Goal: Task Accomplishment & Management: Use online tool/utility

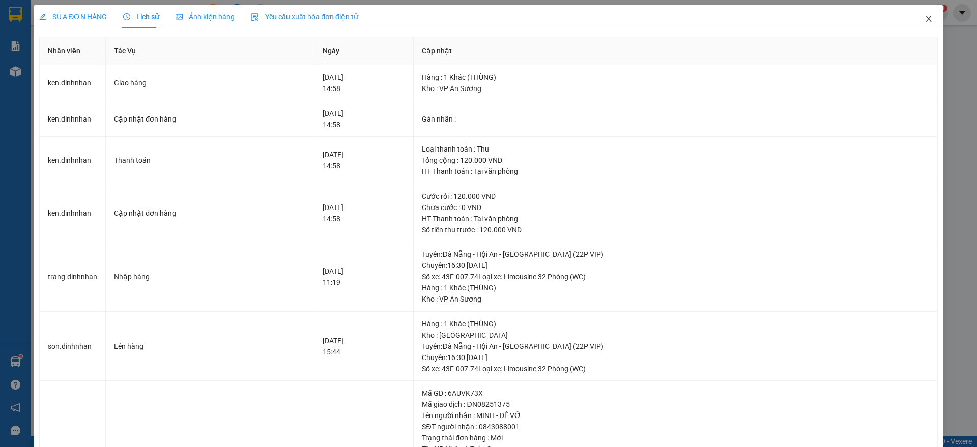
click at [925, 18] on icon "close" at bounding box center [928, 19] width 6 height 6
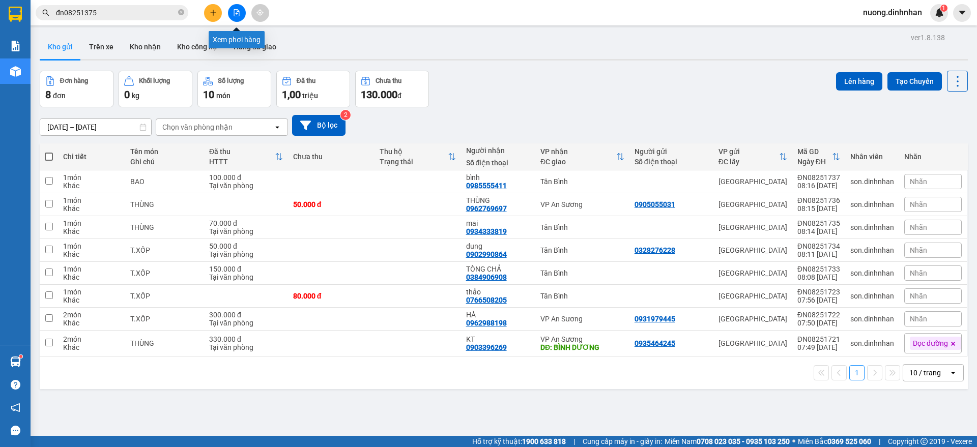
click at [242, 16] on button at bounding box center [237, 13] width 18 height 18
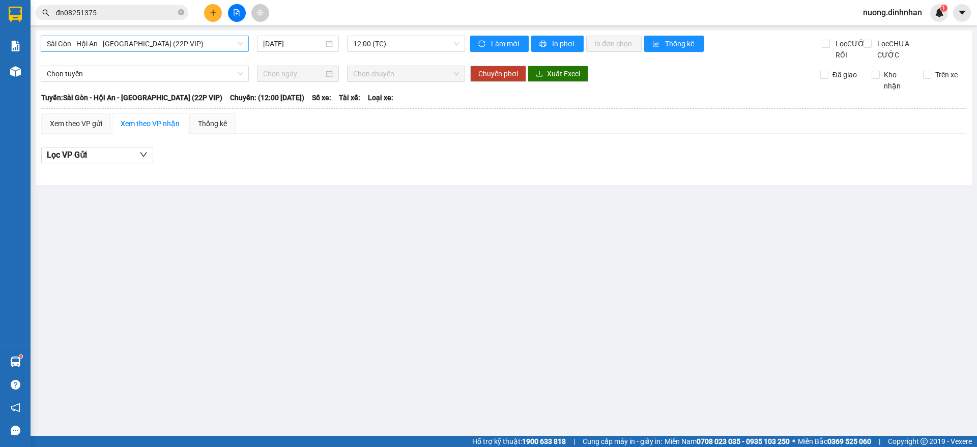
click at [90, 46] on span "Sài Gòn - Hội An - [GEOGRAPHIC_DATA] (22P VIP)" at bounding box center [145, 43] width 196 height 15
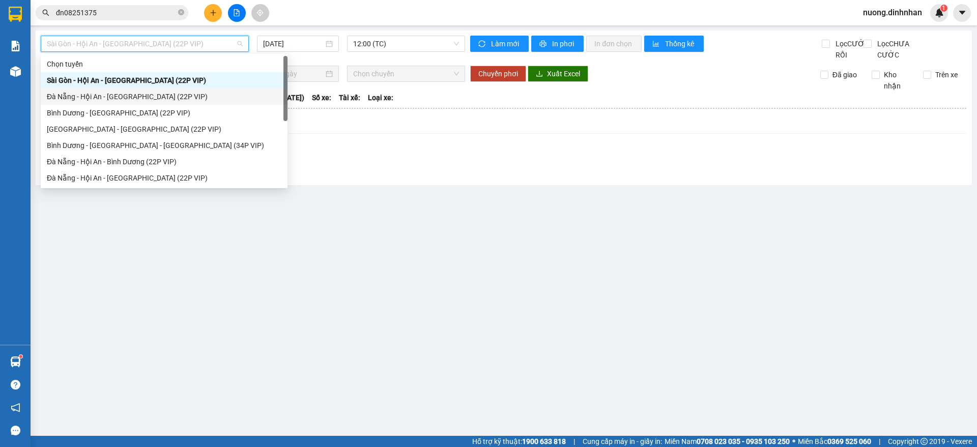
click at [127, 96] on div "Đà Nẵng - Hội An - [GEOGRAPHIC_DATA] (22P VIP)" at bounding box center [164, 96] width 235 height 11
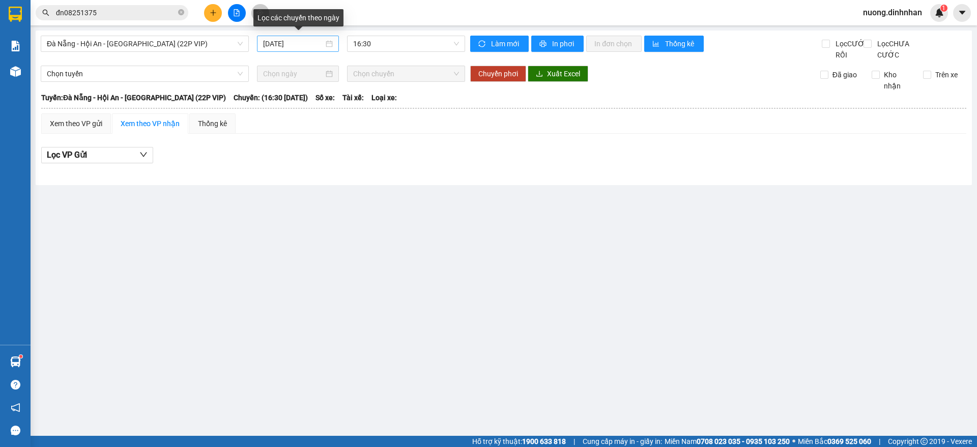
click at [263, 44] on div "[DATE]" at bounding box center [298, 44] width 82 height 16
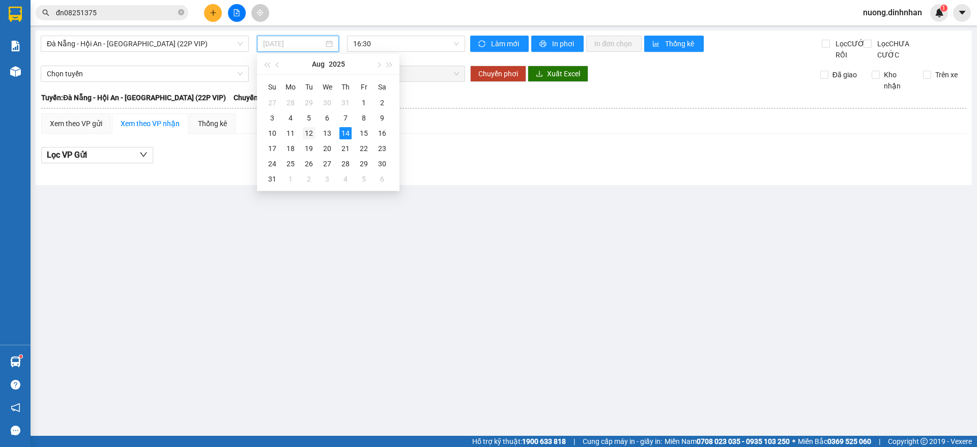
click at [308, 132] on div "12" at bounding box center [309, 133] width 12 height 12
type input "[DATE]"
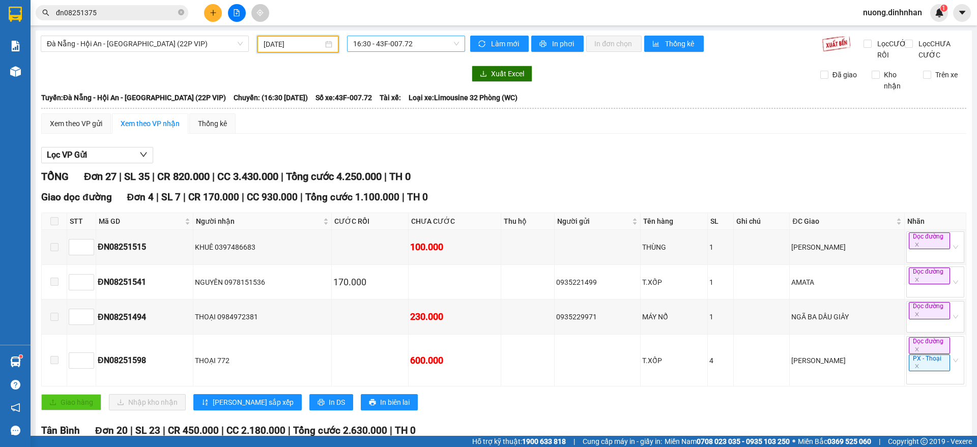
click at [414, 48] on span "16:30 - 43F-007.72" at bounding box center [406, 43] width 106 height 15
click at [131, 45] on span "Đà Nẵng - Hội An - [GEOGRAPHIC_DATA] (22P VIP)" at bounding box center [145, 43] width 196 height 15
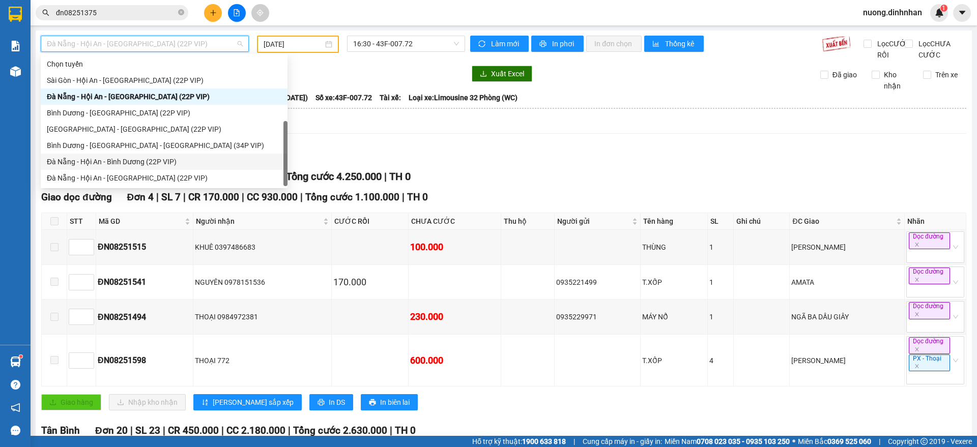
scroll to position [16, 0]
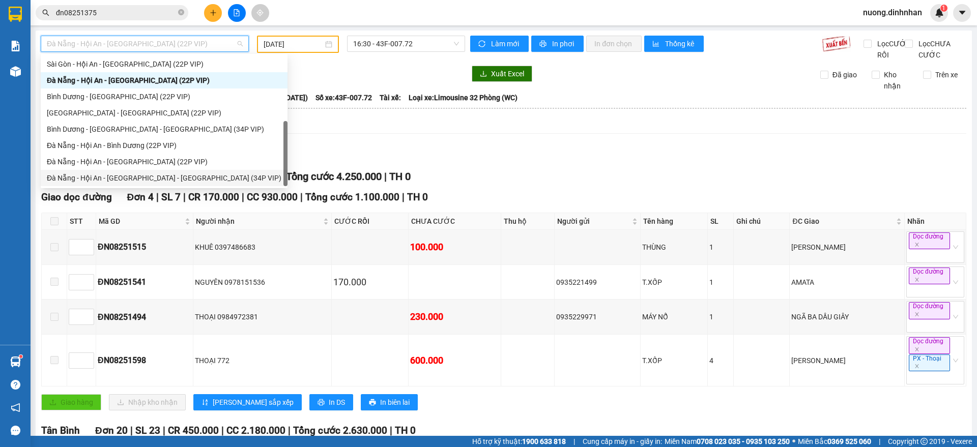
click at [186, 176] on div "Đà Nẵng - Hội An - [GEOGRAPHIC_DATA] - [GEOGRAPHIC_DATA] (34P VIP)" at bounding box center [164, 177] width 235 height 11
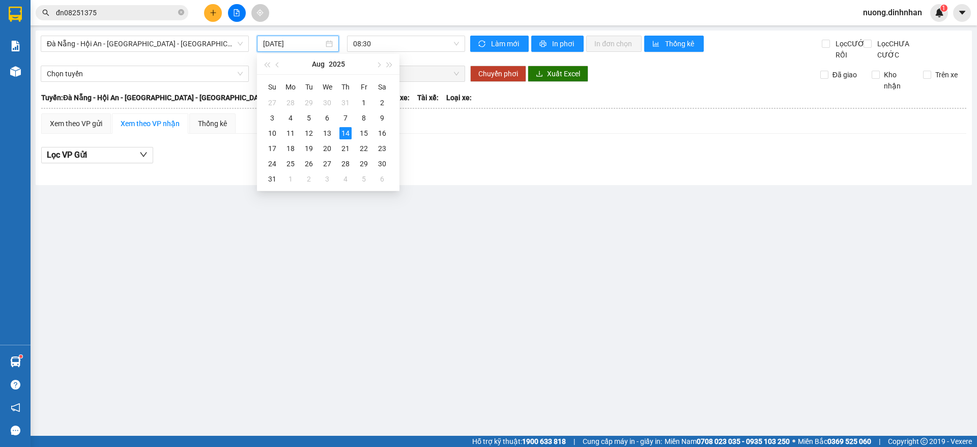
click at [283, 43] on input "[DATE]" at bounding box center [293, 43] width 61 height 11
click at [312, 137] on div "12" at bounding box center [309, 133] width 12 height 12
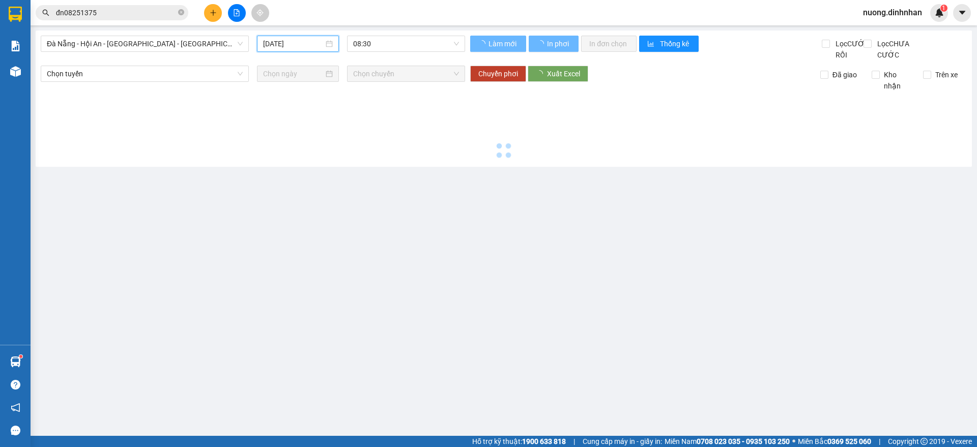
type input "[DATE]"
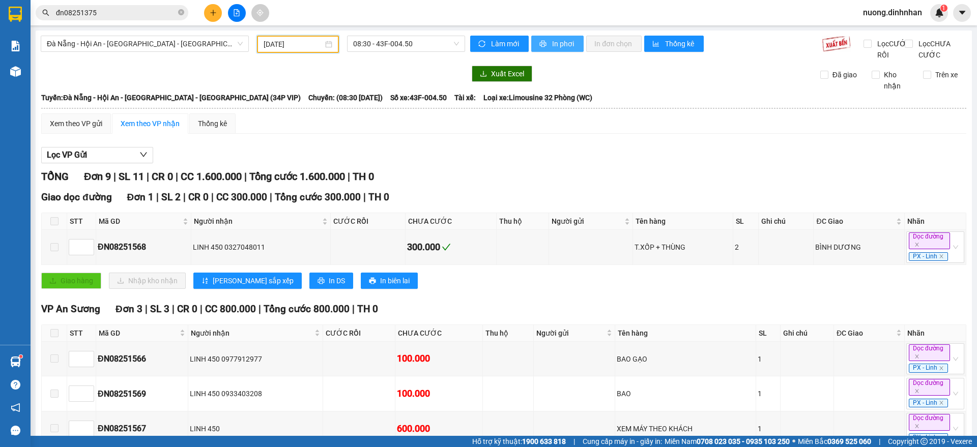
click at [553, 49] on span "In phơi" at bounding box center [563, 43] width 23 height 11
click at [227, 46] on span "Đà Nẵng - Hội An - [GEOGRAPHIC_DATA] - [GEOGRAPHIC_DATA] (34P VIP)" at bounding box center [145, 43] width 196 height 15
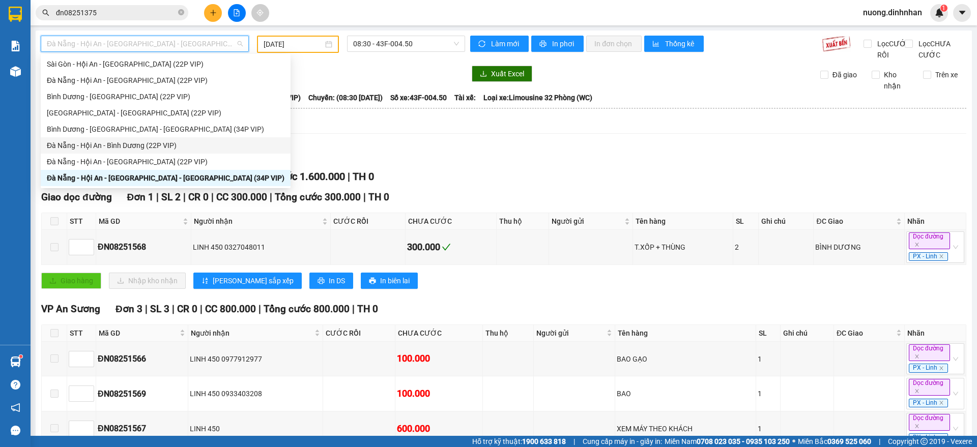
click at [155, 145] on div "Đà Nẵng - Hội An - Bình Dương (22P VIP)" at bounding box center [166, 145] width 238 height 11
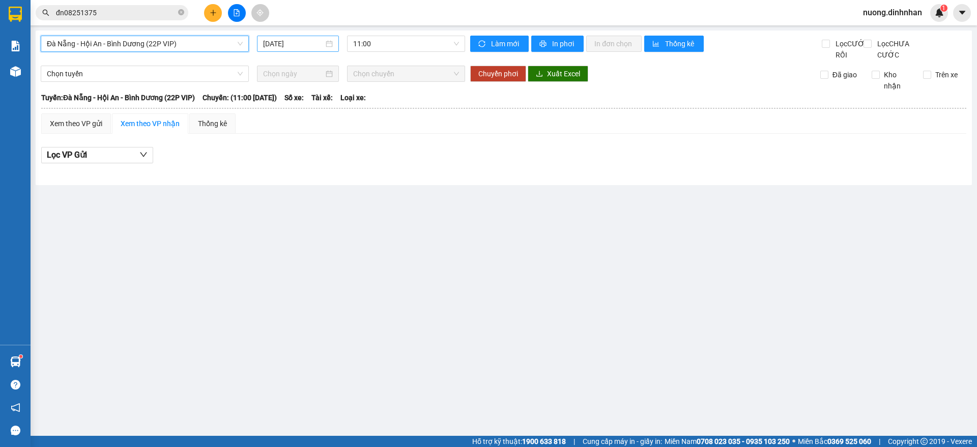
click at [293, 44] on input "[DATE]" at bounding box center [293, 43] width 61 height 11
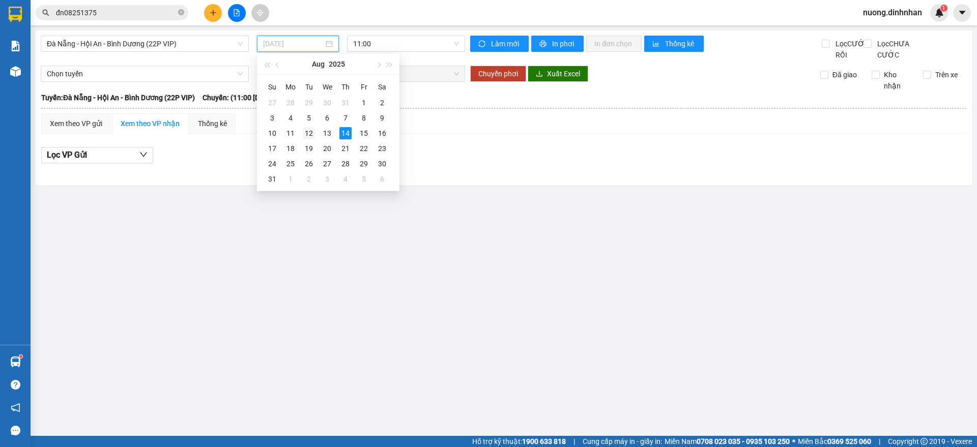
click at [308, 133] on div "12" at bounding box center [309, 133] width 12 height 12
type input "[DATE]"
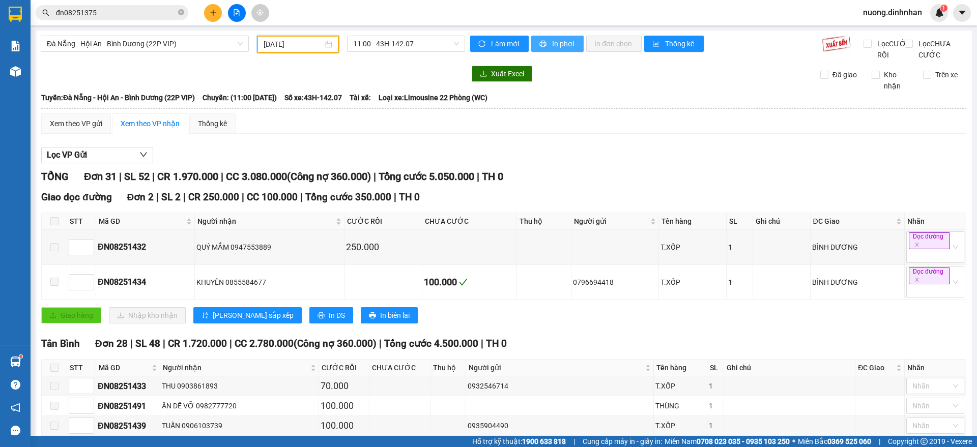
click at [567, 47] on span "In phơi" at bounding box center [563, 43] width 23 height 11
click at [170, 42] on span "Đà Nẵng - Hội An - Bình Dương (22P VIP)" at bounding box center [145, 43] width 196 height 15
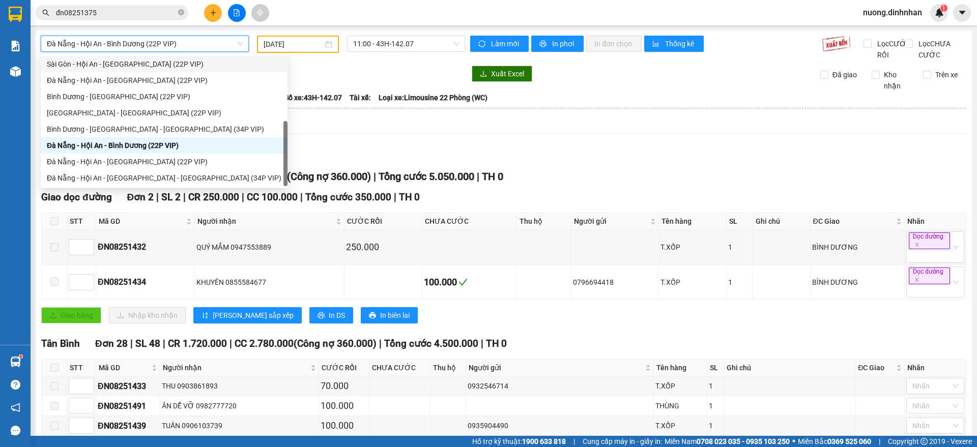
click at [209, 46] on span "Đà Nẵng - Hội An - Bình Dương (22P VIP)" at bounding box center [145, 43] width 196 height 15
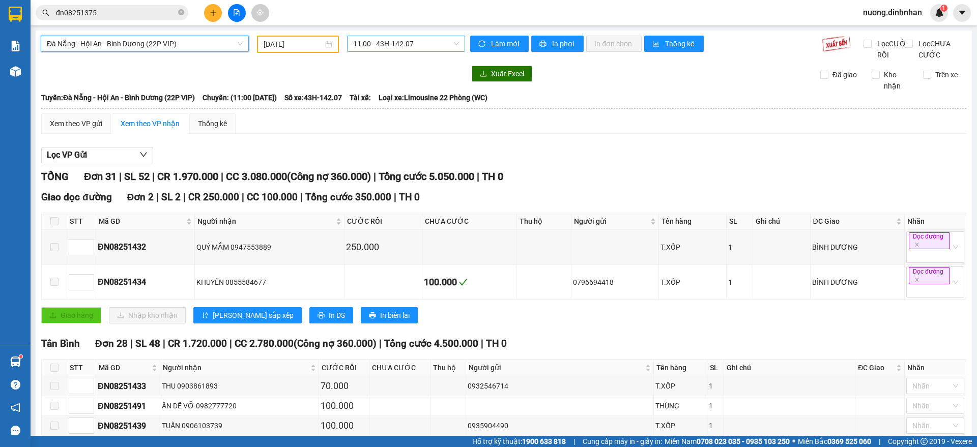
click at [380, 45] on span "11:00 - 43H-142.07" at bounding box center [406, 43] width 106 height 15
click at [184, 49] on span "Đà Nẵng - Hội An - Bình Dương (22P VIP)" at bounding box center [145, 43] width 196 height 15
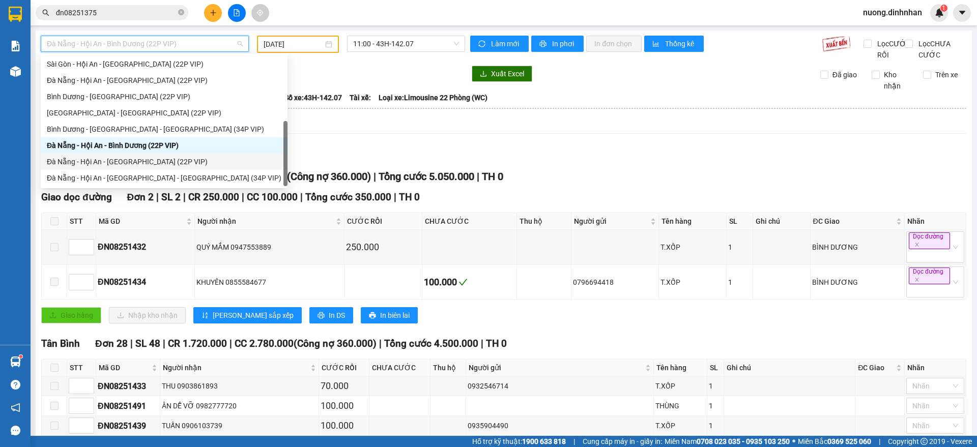
click at [167, 165] on div "Đà Nẵng - Hội An - [GEOGRAPHIC_DATA] (22P VIP)" at bounding box center [164, 161] width 235 height 11
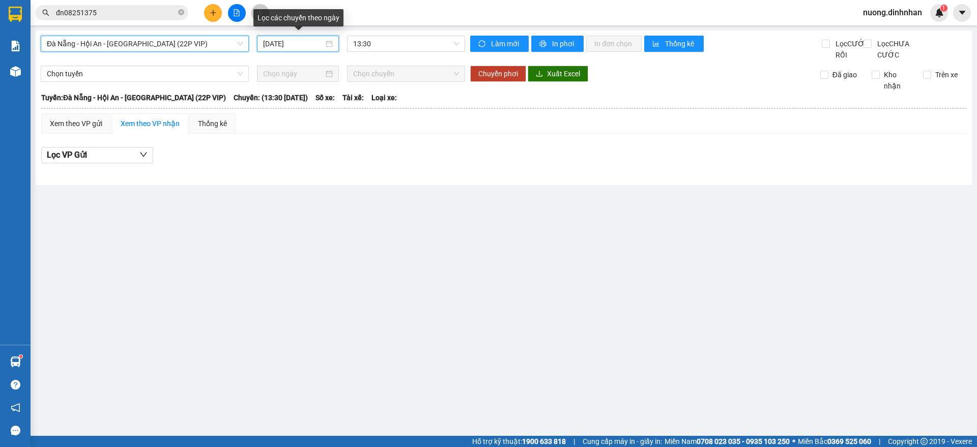
click at [305, 41] on input "[DATE]" at bounding box center [293, 43] width 61 height 11
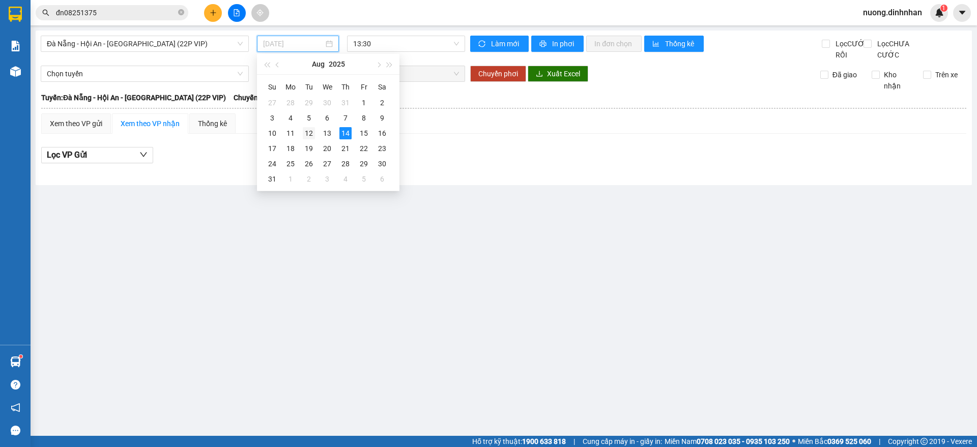
click at [306, 128] on div "12" at bounding box center [309, 133] width 12 height 12
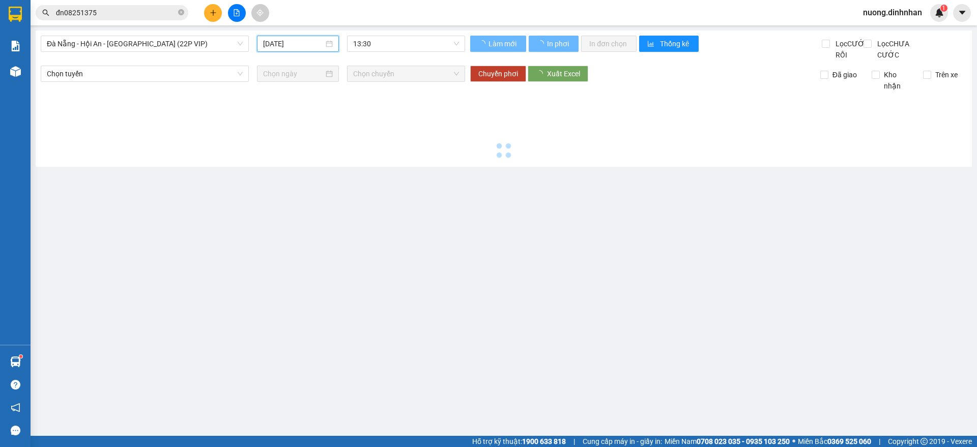
type input "[DATE]"
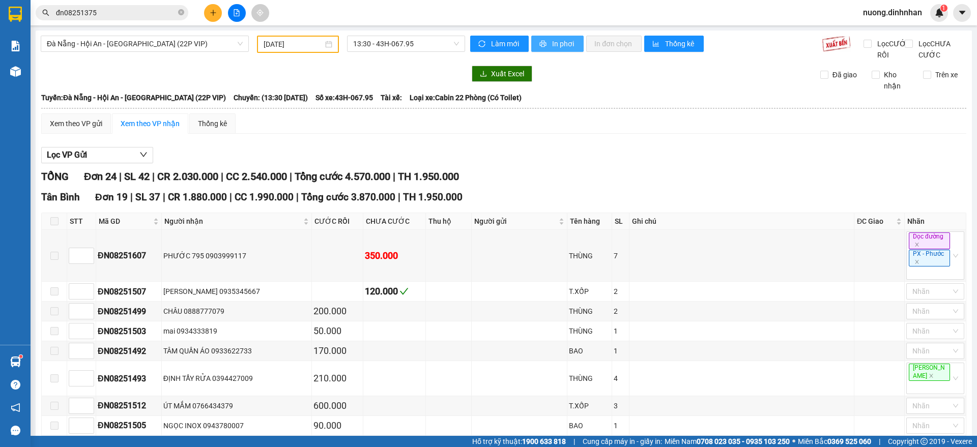
click at [566, 46] on span "In phơi" at bounding box center [563, 43] width 23 height 11
click at [376, 41] on span "13:30 - 43H-067.95" at bounding box center [406, 43] width 106 height 15
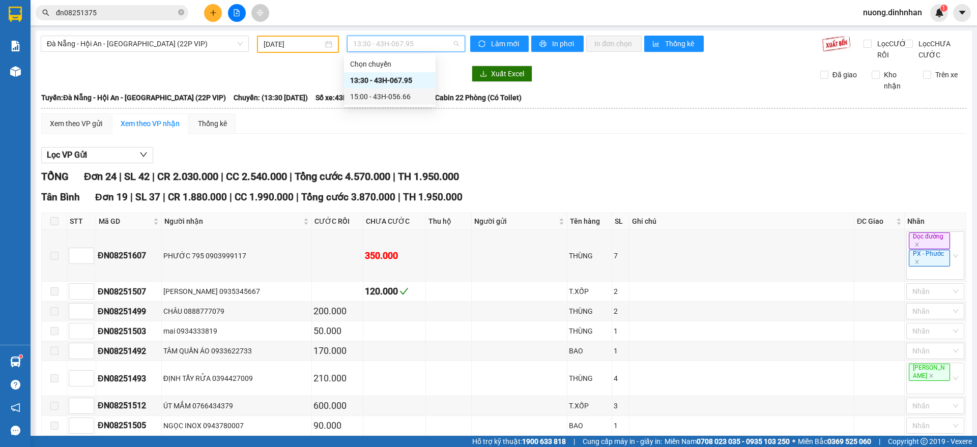
click at [403, 96] on div "15:00 - 43H-056.66" at bounding box center [389, 96] width 79 height 11
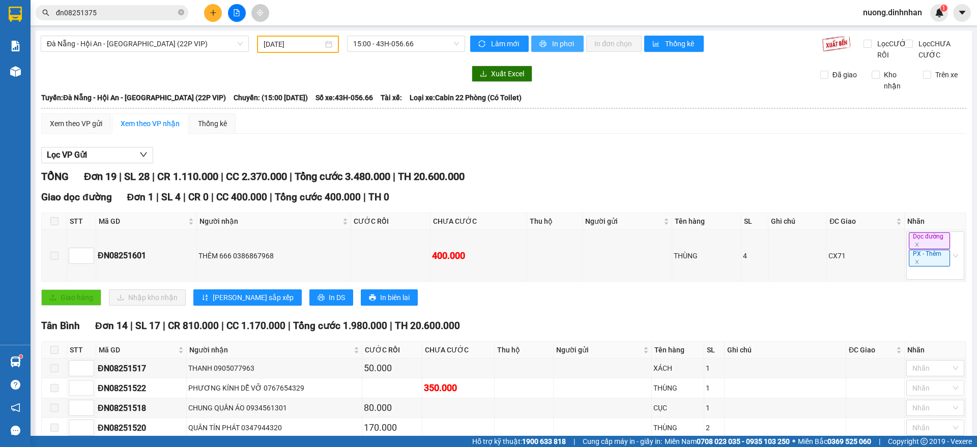
click at [543, 43] on button "In phơi" at bounding box center [557, 44] width 52 height 16
click at [409, 45] on span "15:00 - 43H-056.66" at bounding box center [406, 43] width 106 height 15
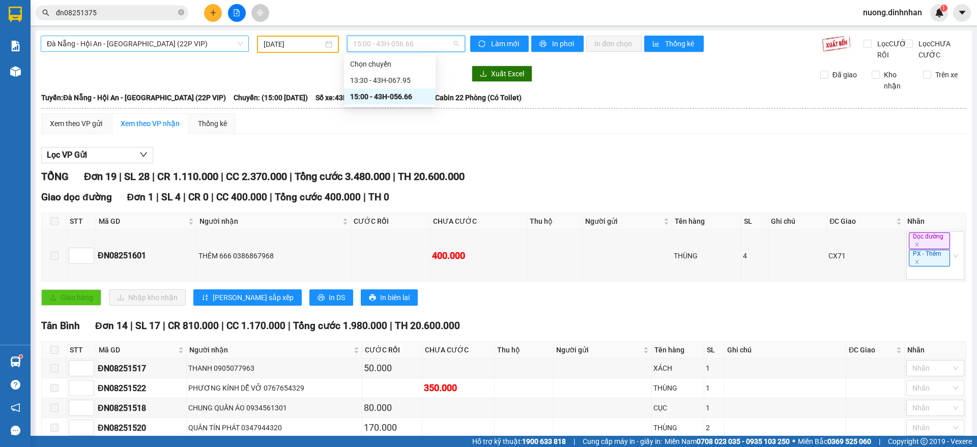
click at [139, 42] on span "Đà Nẵng - Hội An - [GEOGRAPHIC_DATA] (22P VIP)" at bounding box center [145, 43] width 196 height 15
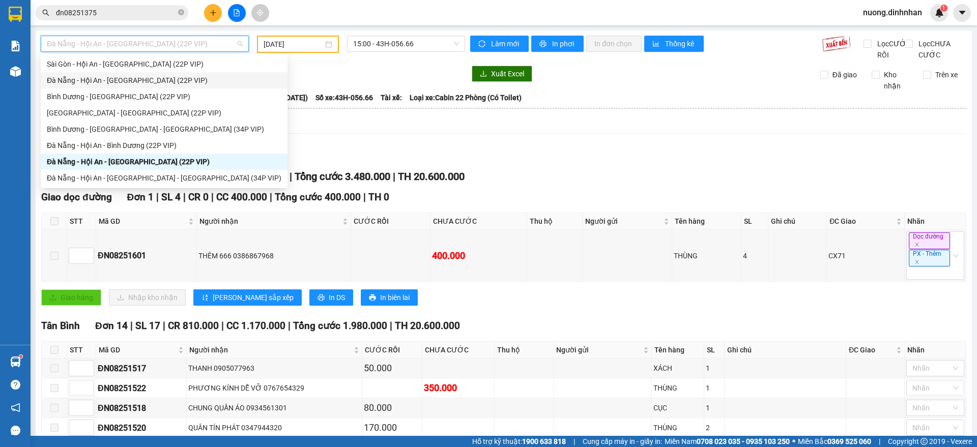
click at [171, 81] on div "Đà Nẵng - Hội An - [GEOGRAPHIC_DATA] (22P VIP)" at bounding box center [164, 80] width 235 height 11
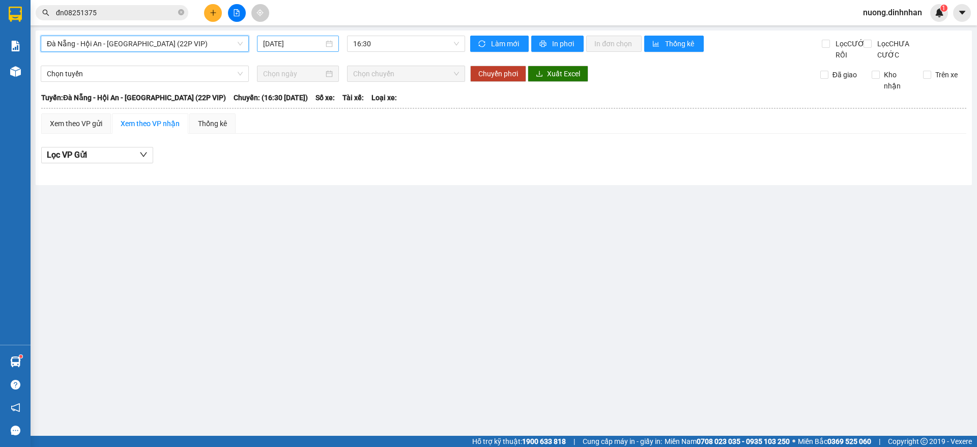
click at [298, 39] on input "[DATE]" at bounding box center [293, 43] width 61 height 11
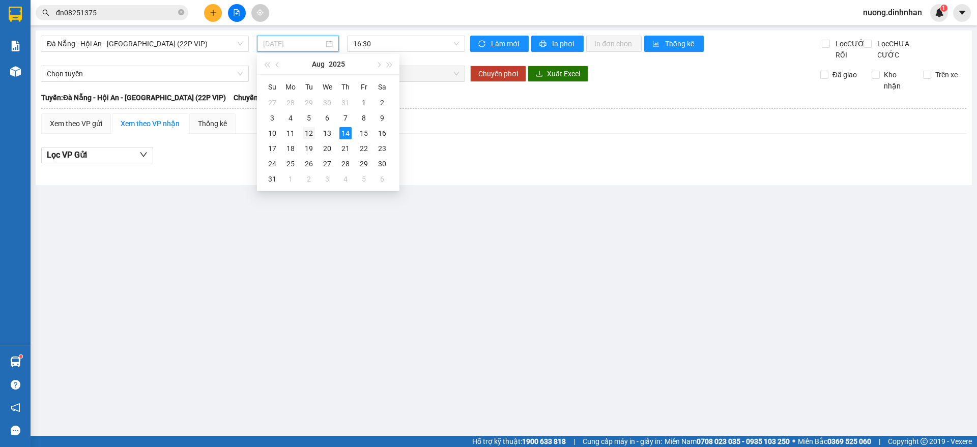
click at [307, 132] on div "12" at bounding box center [309, 133] width 12 height 12
type input "[DATE]"
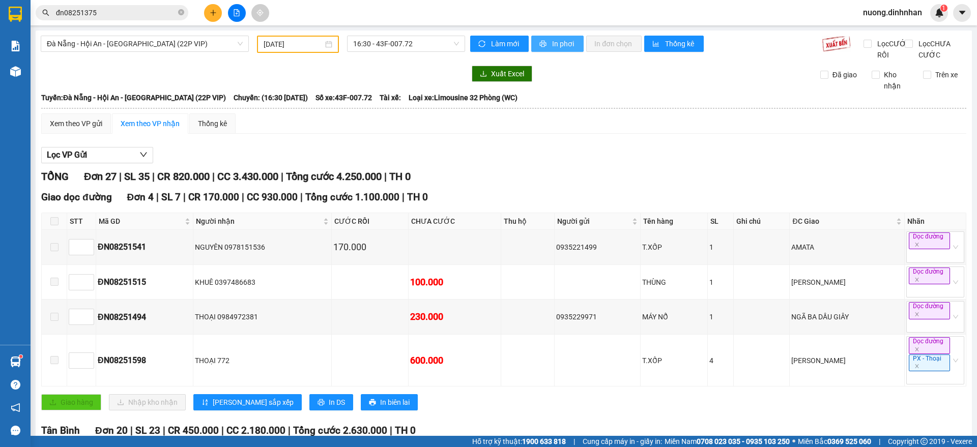
click at [552, 46] on span "In phơi" at bounding box center [563, 43] width 23 height 11
click at [433, 44] on span "16:30 - 43F-007.72" at bounding box center [406, 43] width 106 height 15
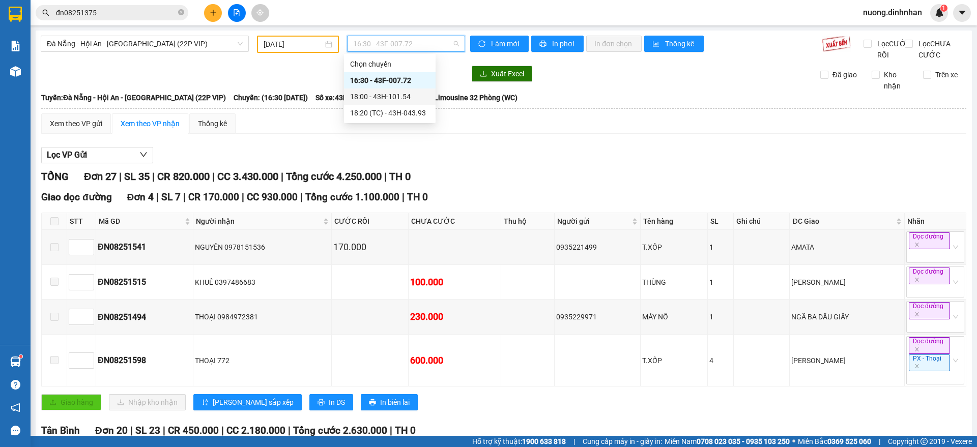
click at [407, 93] on div "18:00 - 43H-101.54" at bounding box center [389, 96] width 79 height 11
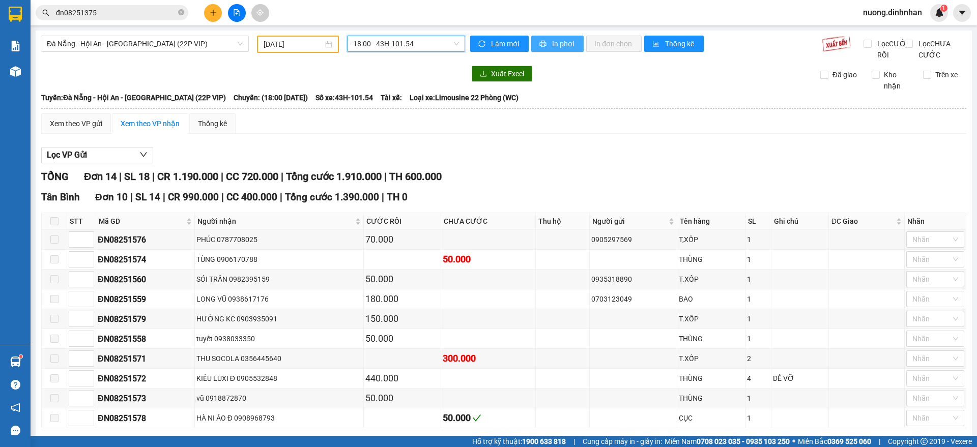
click at [553, 47] on span "In phơi" at bounding box center [563, 43] width 23 height 11
click at [433, 44] on span "18:00 - 43H-101.54" at bounding box center [406, 43] width 106 height 15
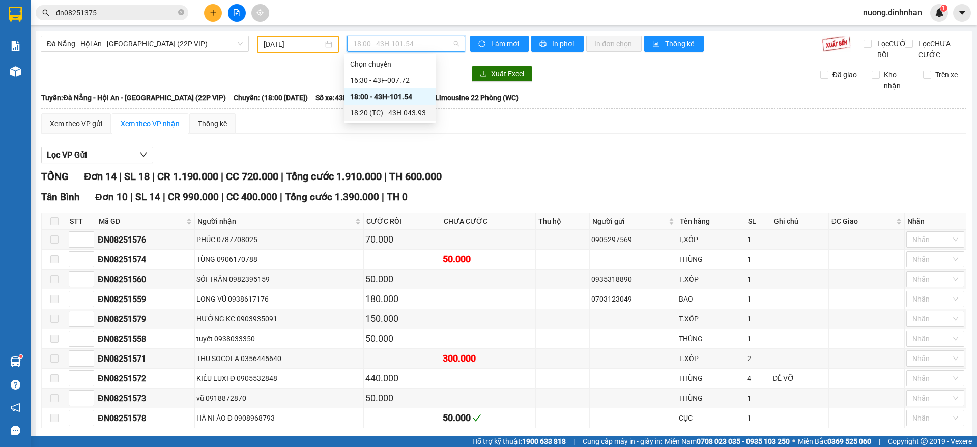
click at [395, 112] on div "18:20 (TC) - 43H-043.93" at bounding box center [389, 112] width 79 height 11
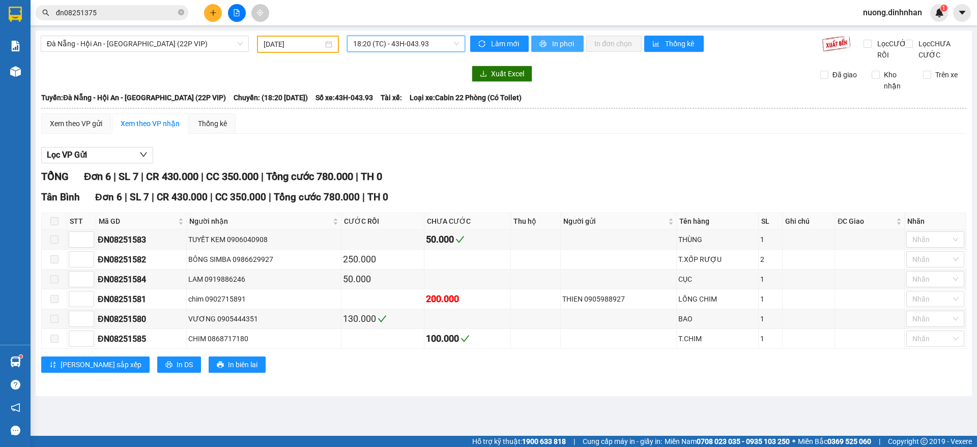
click at [567, 41] on span "In phơi" at bounding box center [563, 43] width 23 height 11
click at [145, 48] on span "Đà Nẵng - Hội An - [GEOGRAPHIC_DATA] (22P VIP)" at bounding box center [145, 43] width 196 height 15
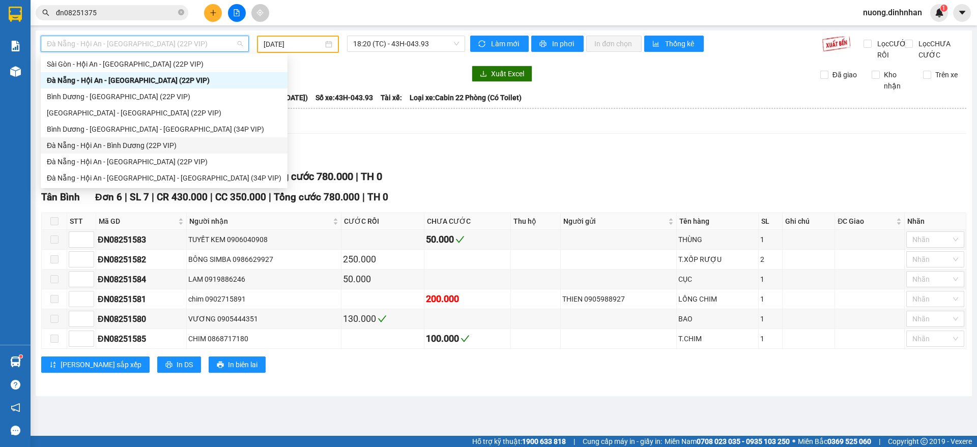
click at [160, 149] on div "Đà Nẵng - Hội An - Bình Dương (22P VIP)" at bounding box center [164, 145] width 235 height 11
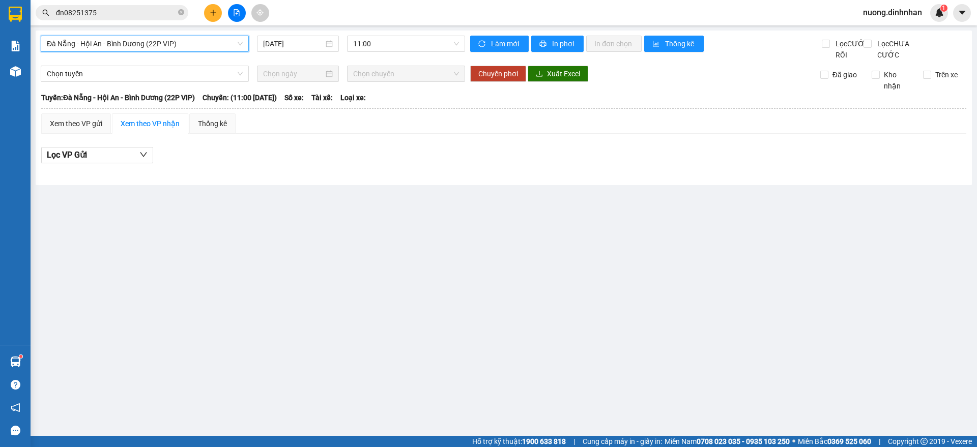
click at [196, 257] on main "[GEOGRAPHIC_DATA] - Hội An - [GEOGRAPHIC_DATA] (22P VIP) [GEOGRAPHIC_DATA] - Hộ…" at bounding box center [488, 218] width 977 height 436
click at [302, 42] on input "[DATE]" at bounding box center [293, 43] width 61 height 11
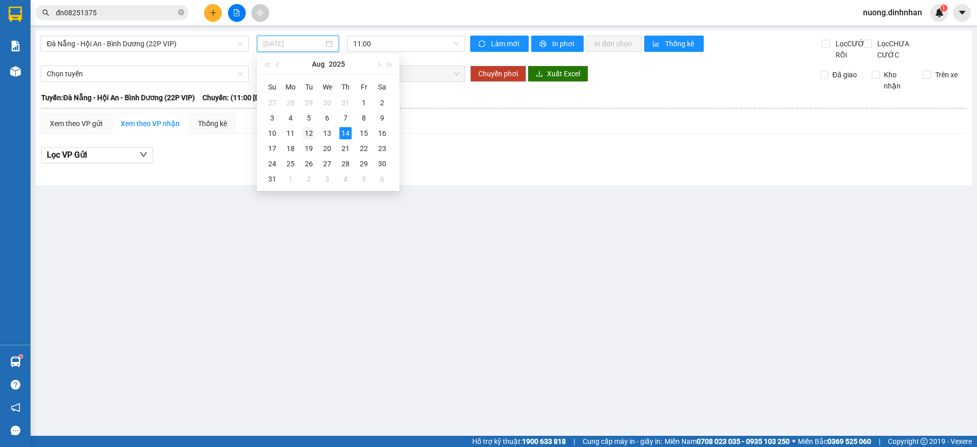
click at [309, 134] on div "12" at bounding box center [309, 133] width 12 height 12
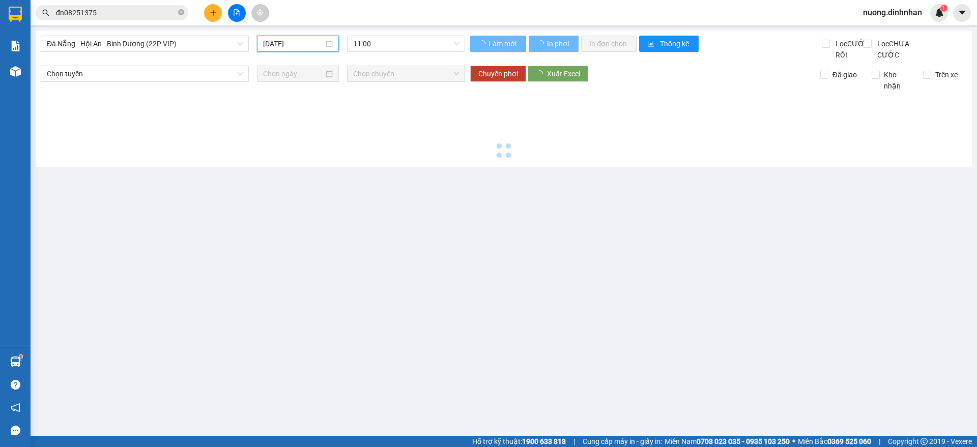
type input "[DATE]"
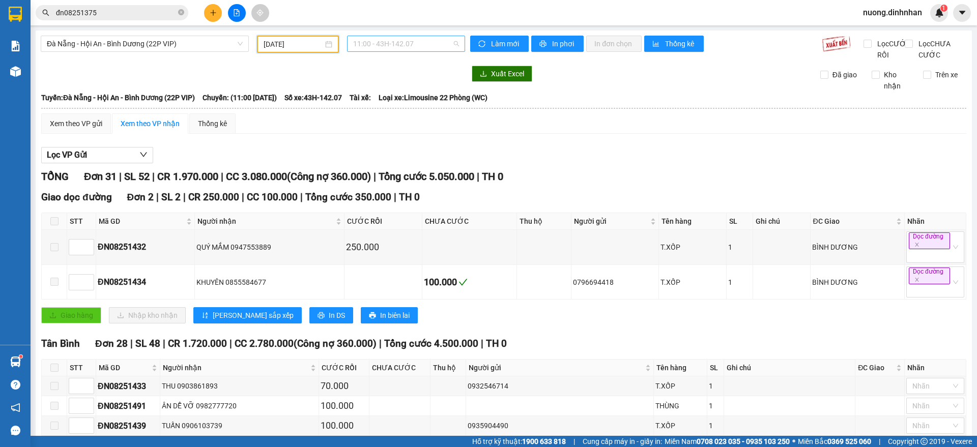
click at [381, 44] on span "11:00 - 43H-142.07" at bounding box center [406, 43] width 106 height 15
click at [174, 45] on span "Đà Nẵng - Hội An - Bình Dương (22P VIP)" at bounding box center [145, 43] width 196 height 15
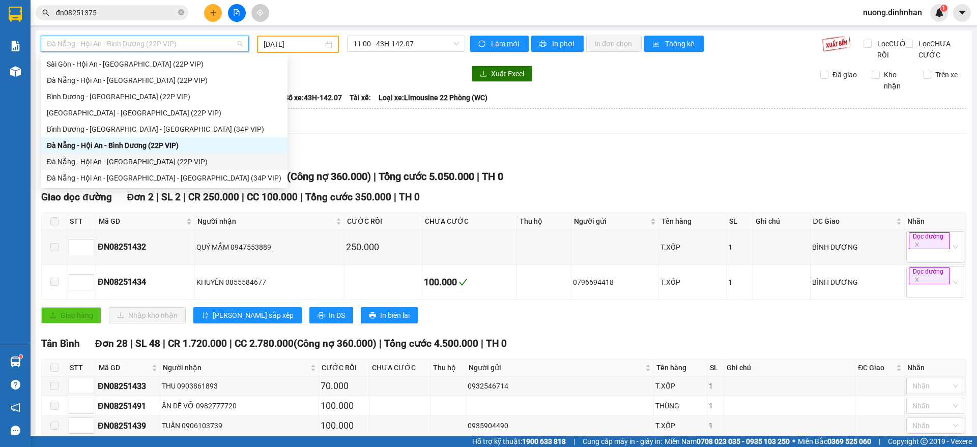
click at [151, 162] on div "Đà Nẵng - Hội An - [GEOGRAPHIC_DATA] (22P VIP)" at bounding box center [164, 161] width 235 height 11
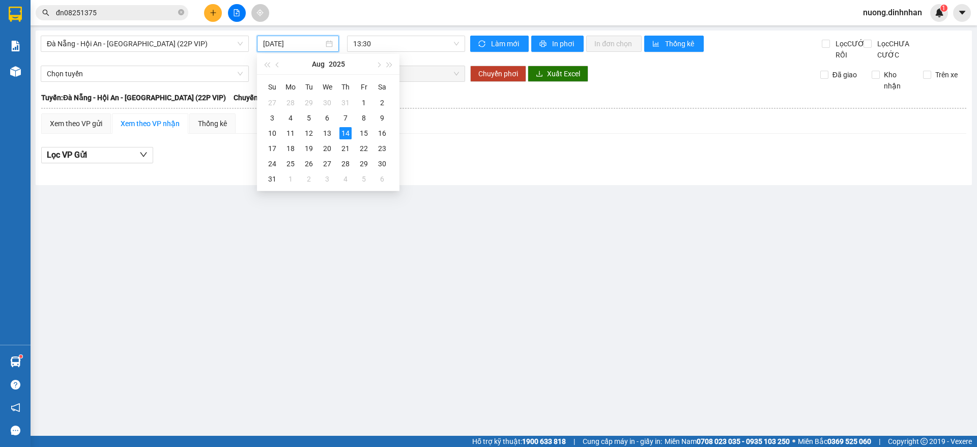
click at [304, 46] on input "[DATE]" at bounding box center [293, 43] width 61 height 11
click at [311, 135] on div "12" at bounding box center [309, 133] width 12 height 12
type input "[DATE]"
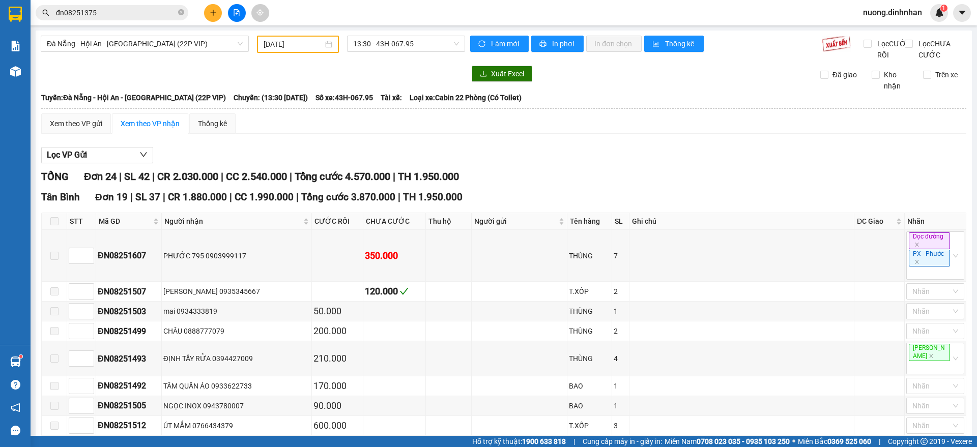
drag, startPoint x: 247, startPoint y: 119, endPoint x: 207, endPoint y: 114, distance: 39.9
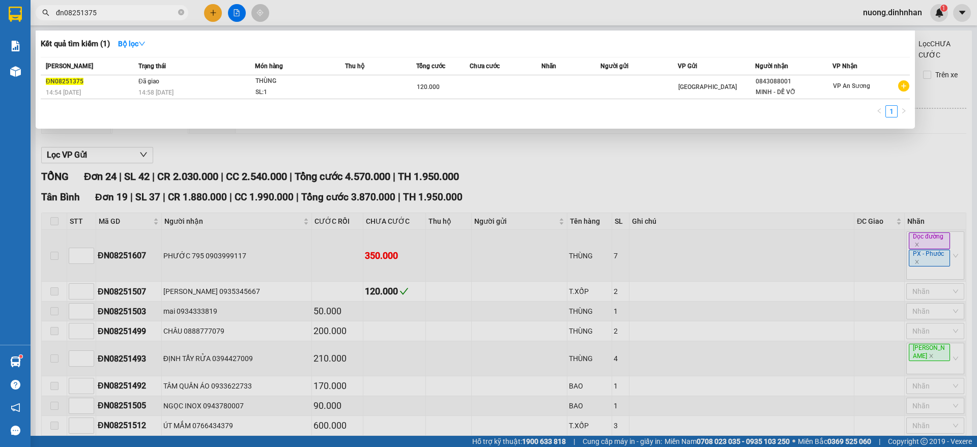
click at [185, 11] on span "đn08251375" at bounding box center [112, 12] width 153 height 15
click at [182, 11] on icon "close-circle" at bounding box center [181, 12] width 6 height 6
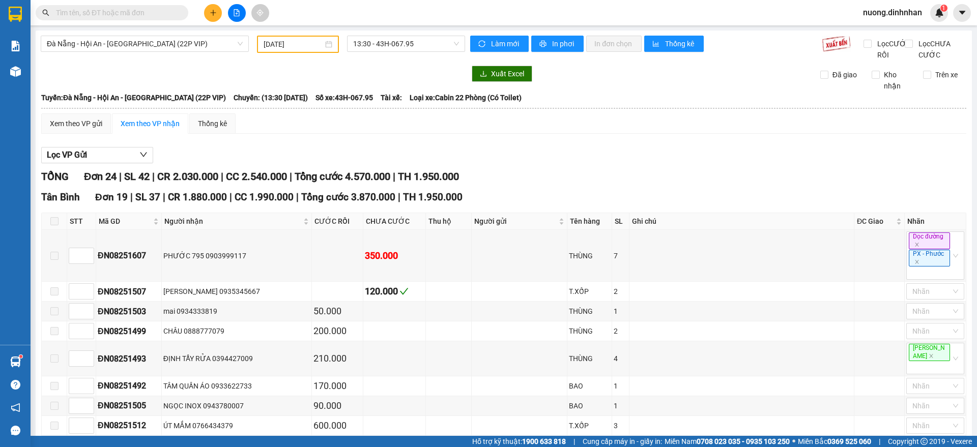
click at [137, 12] on input "text" at bounding box center [116, 12] width 120 height 11
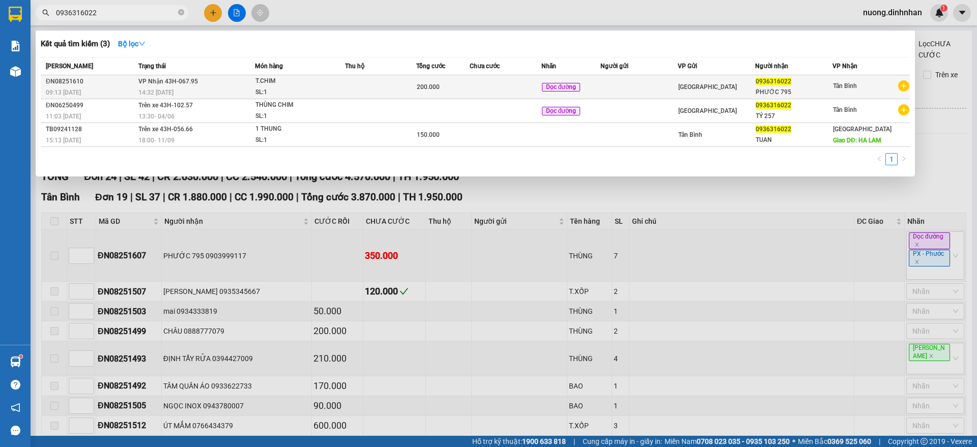
type input "0936316022"
click at [468, 91] on div "200.000" at bounding box center [443, 86] width 52 height 11
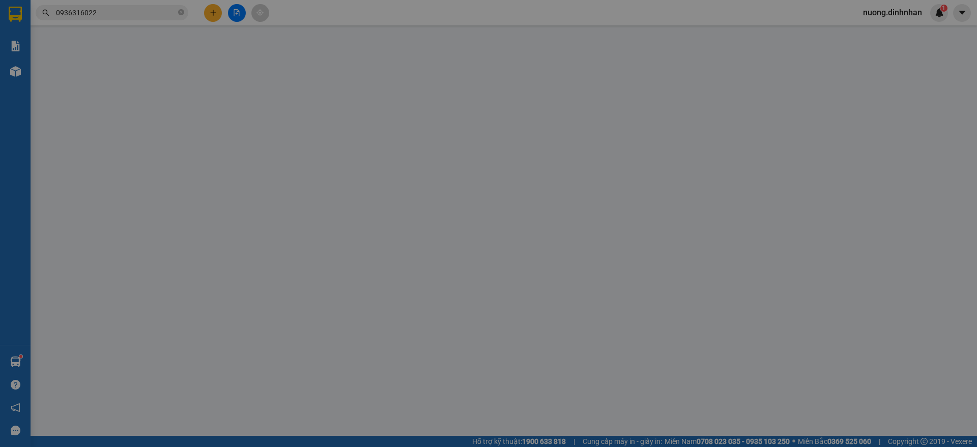
click at [468, 91] on div "VP gửi *" at bounding box center [435, 86] width 140 height 15
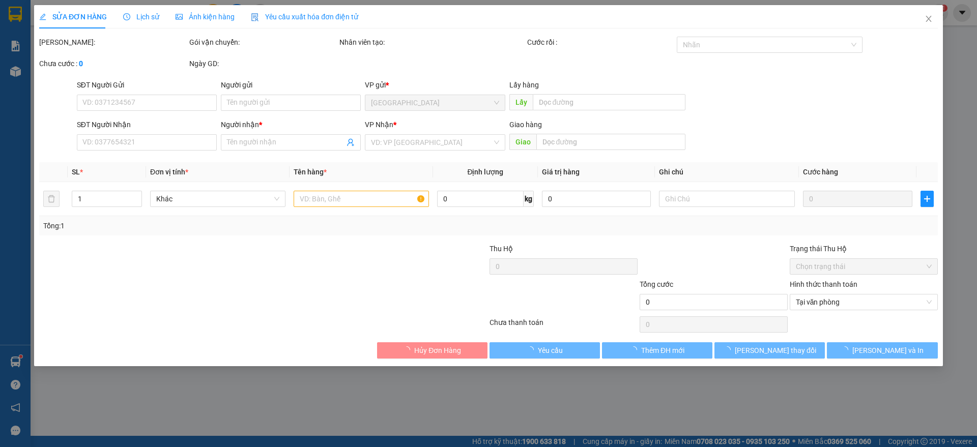
type input "0936316022"
type input "PHƯỚC 795"
type input "200.000"
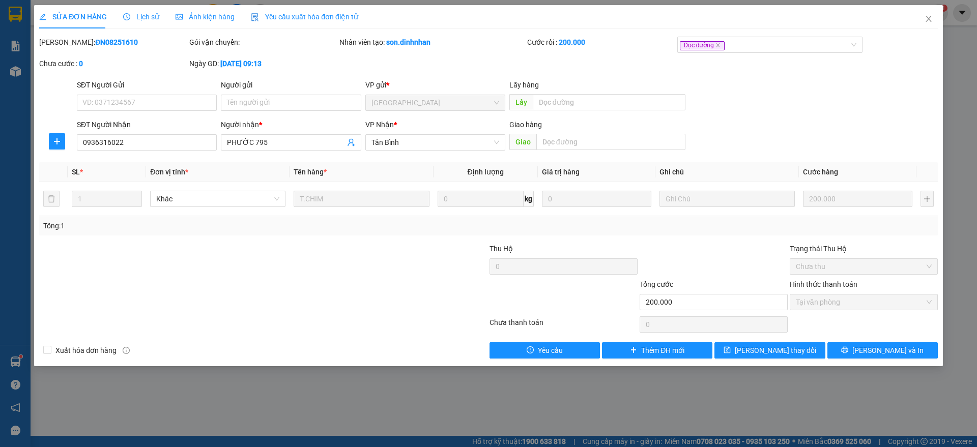
click at [147, 17] on span "Lịch sử" at bounding box center [141, 17] width 36 height 8
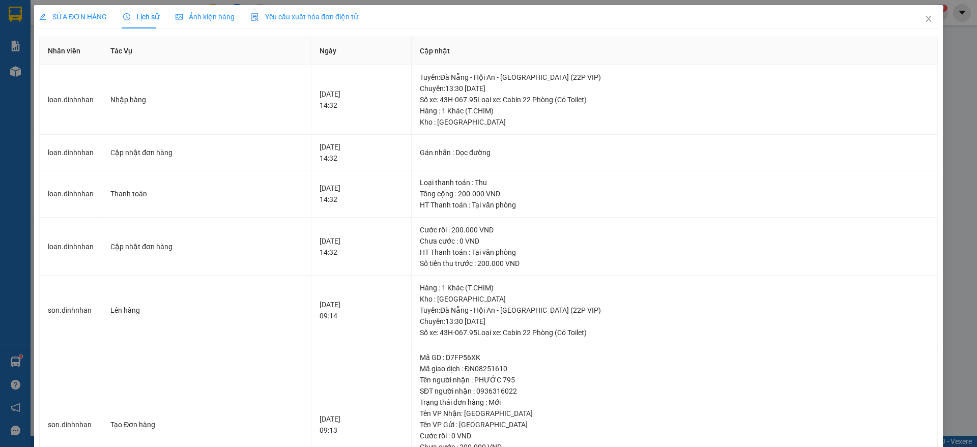
click at [951, 86] on div "SỬA ĐƠN HÀNG Lịch sử Ảnh kiện hàng Yêu cầu xuất hóa đơn điện tử Total Paid Fee …" at bounding box center [488, 223] width 977 height 447
